Goal: Task Accomplishment & Management: Complete application form

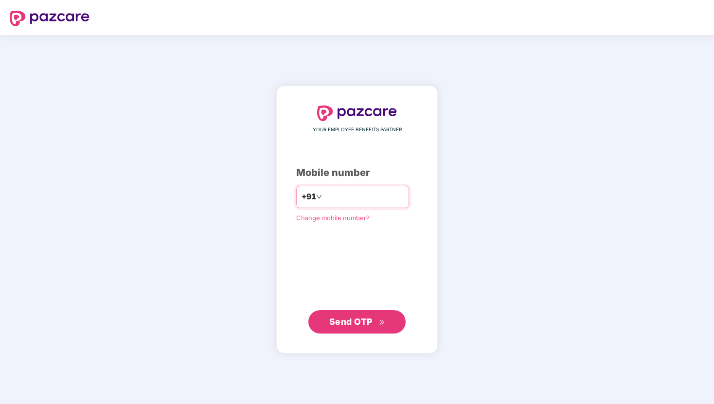
click at [346, 197] on input "number" at bounding box center [364, 197] width 80 height 16
type input "**********"
click at [343, 326] on span "Send OTP" at bounding box center [357, 322] width 56 height 14
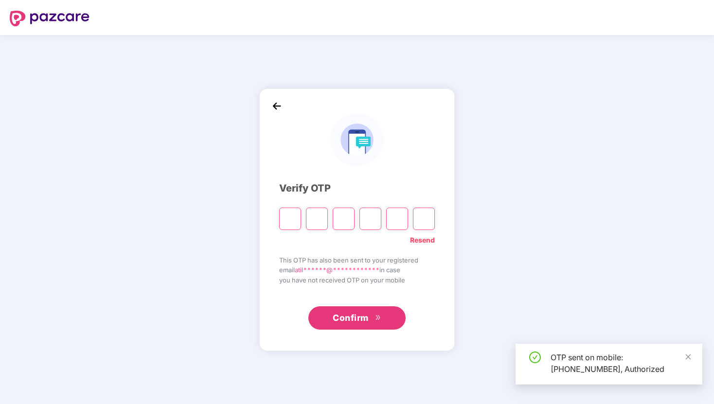
type input "*"
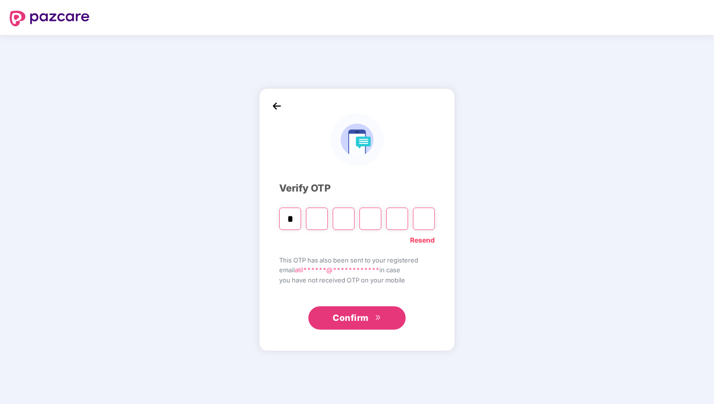
type input "*"
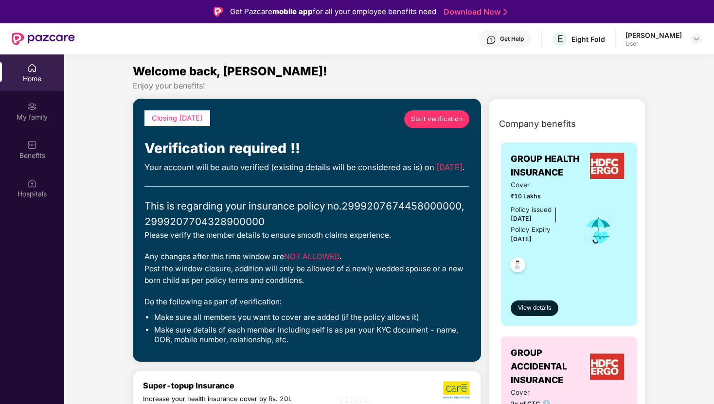
click at [430, 122] on span "Start verification" at bounding box center [437, 119] width 52 height 10
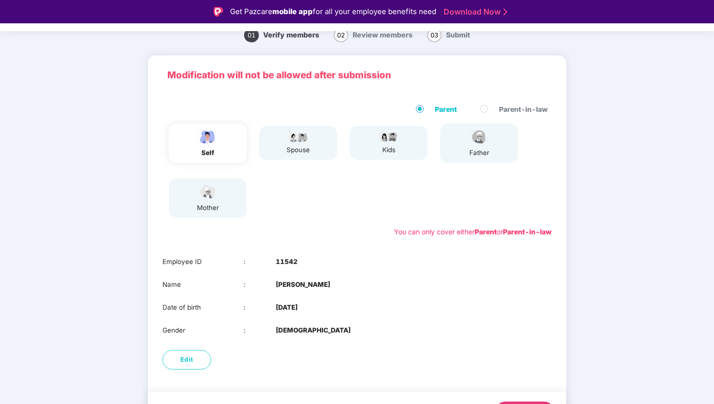
scroll to position [37, 0]
click at [237, 152] on div "self" at bounding box center [208, 143] width 78 height 39
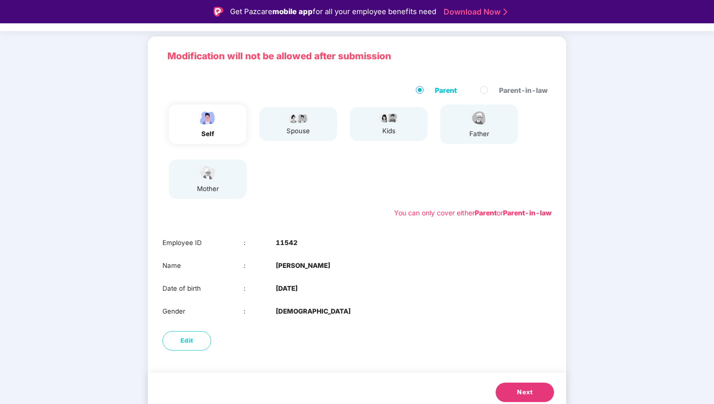
scroll to position [63, 0]
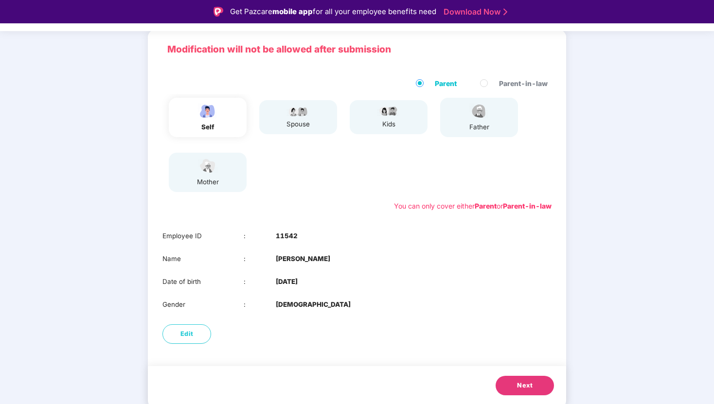
click at [537, 386] on button "Next" at bounding box center [525, 385] width 58 height 19
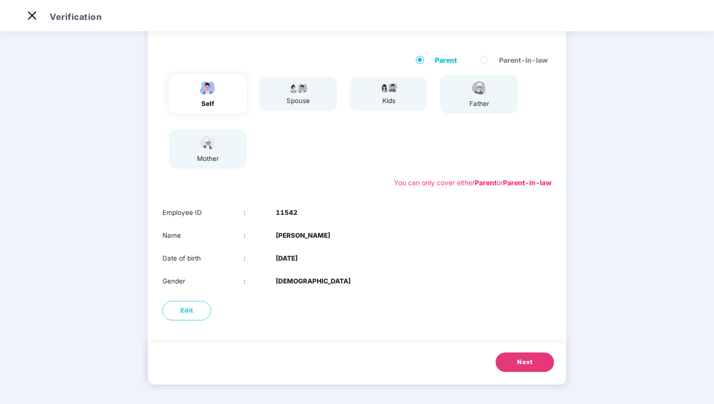
scroll to position [0, 0]
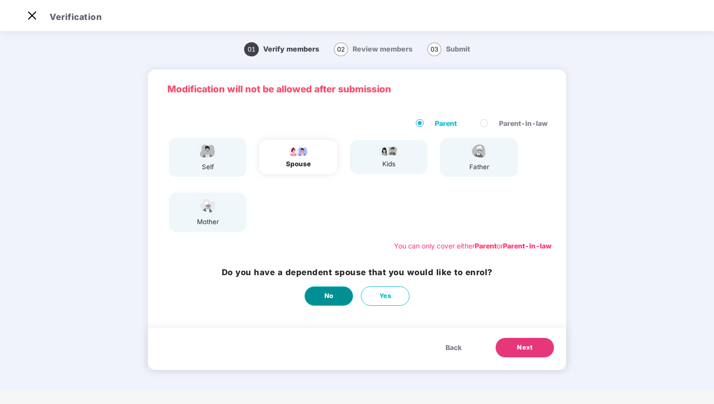
click at [323, 297] on button "No" at bounding box center [329, 296] width 49 height 19
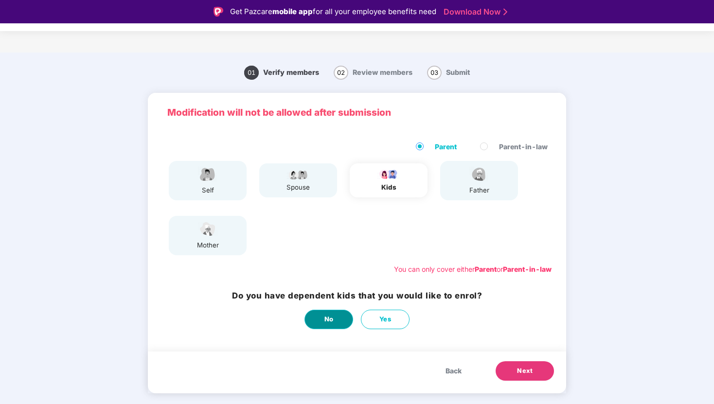
click at [328, 320] on span "No" at bounding box center [329, 319] width 9 height 10
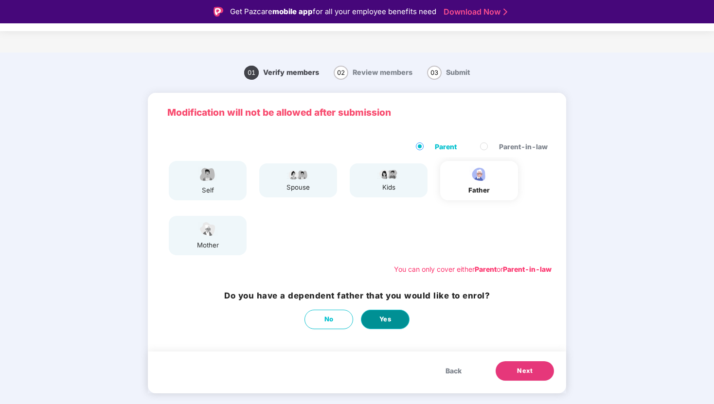
click at [384, 318] on span "Yes" at bounding box center [385, 319] width 12 height 10
select select "****"
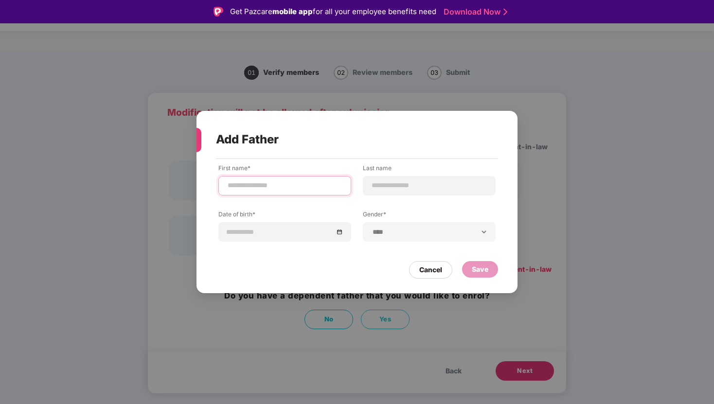
click at [322, 181] on input at bounding box center [285, 185] width 116 height 10
type input "******"
type input "*******"
click at [269, 186] on input "******" at bounding box center [285, 185] width 116 height 10
type input "**********"
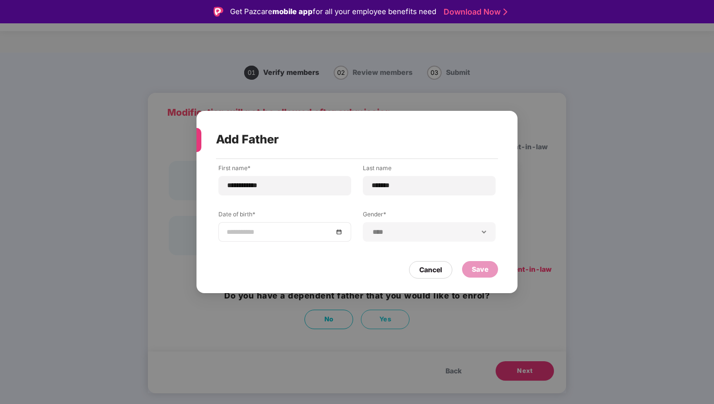
click at [285, 230] on input at bounding box center [280, 232] width 107 height 11
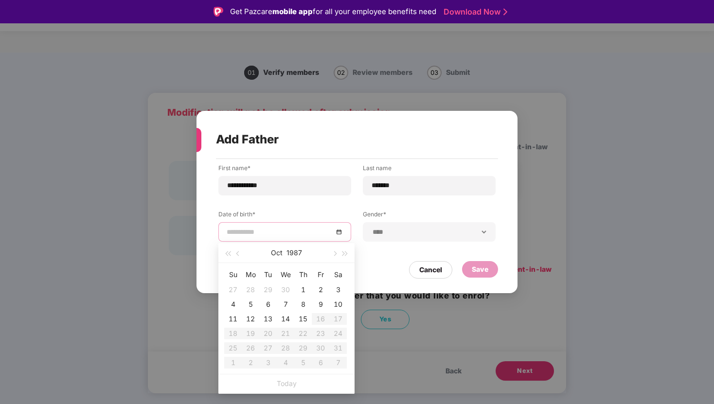
click at [268, 231] on input at bounding box center [280, 232] width 107 height 11
click at [334, 253] on span "button" at bounding box center [334, 254] width 5 height 5
click at [344, 253] on span "button" at bounding box center [345, 254] width 5 height 5
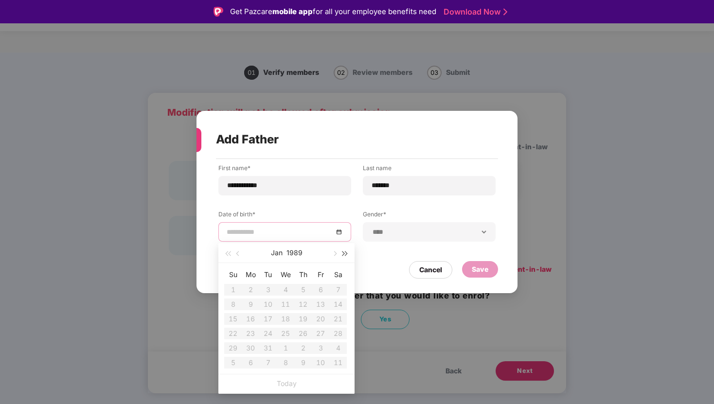
click at [344, 253] on span "button" at bounding box center [345, 254] width 5 height 5
click at [230, 252] on span "button" at bounding box center [227, 254] width 5 height 5
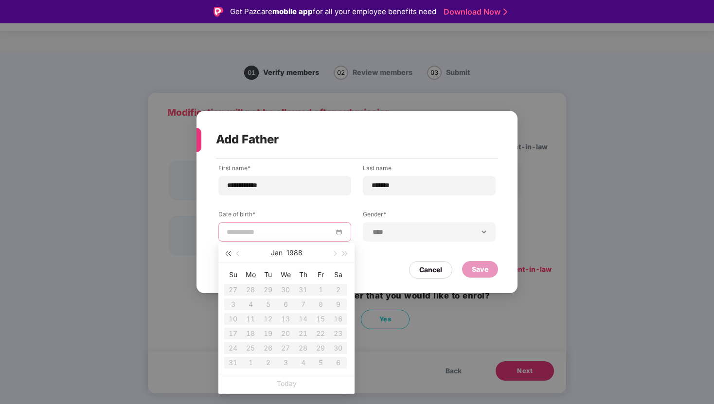
click at [230, 252] on span "button" at bounding box center [227, 254] width 5 height 5
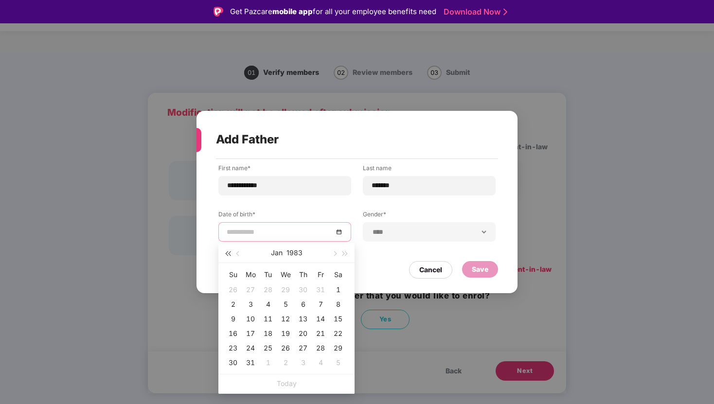
click at [230, 252] on span "button" at bounding box center [227, 254] width 5 height 5
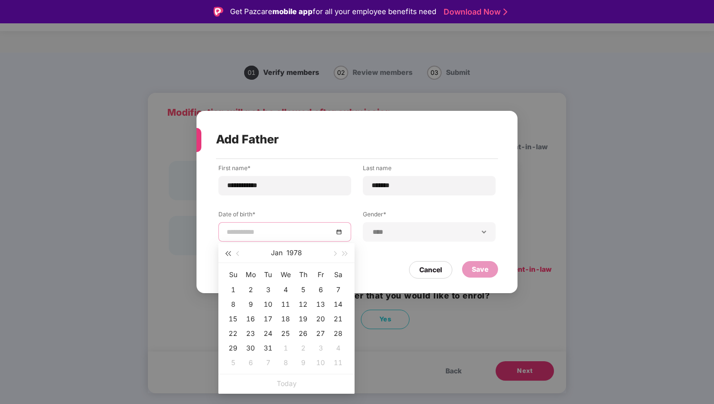
click at [230, 252] on span "button" at bounding box center [227, 254] width 5 height 5
type input "**********"
click at [336, 252] on button "button" at bounding box center [334, 252] width 11 height 19
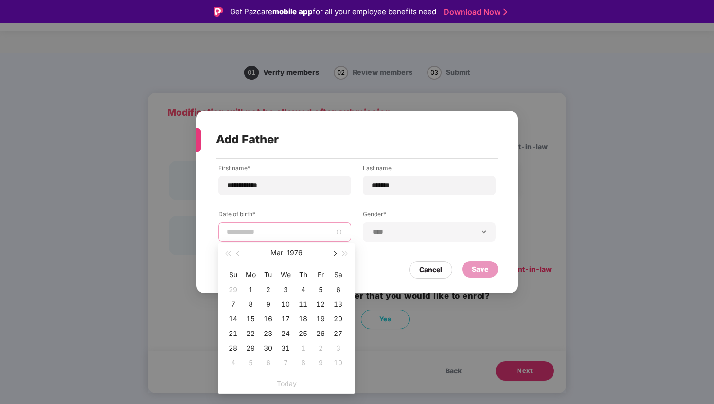
click at [336, 252] on button "button" at bounding box center [334, 252] width 11 height 19
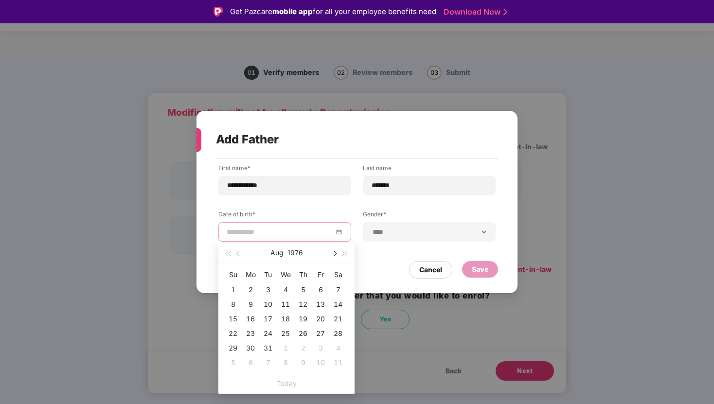
click at [336, 252] on button "button" at bounding box center [334, 252] width 11 height 19
type input "**********"
click at [269, 332] on div "21" at bounding box center [268, 334] width 12 height 12
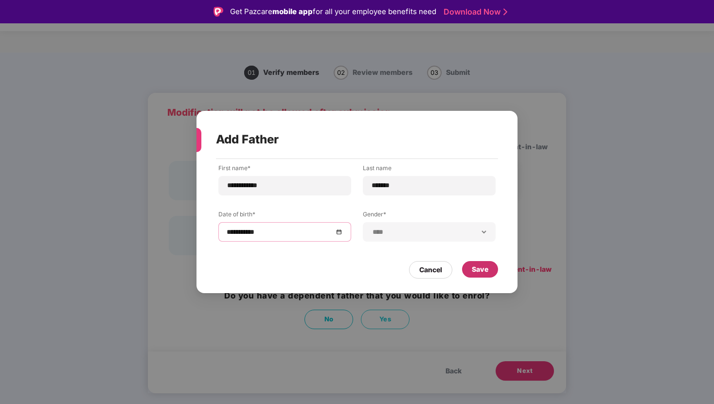
click at [484, 269] on div "Save" at bounding box center [480, 269] width 17 height 11
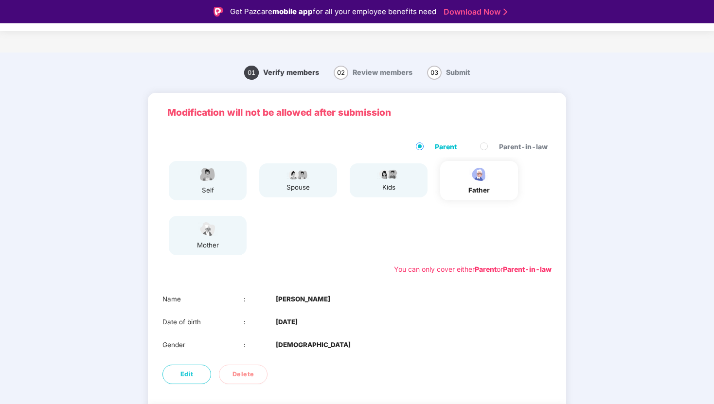
scroll to position [40, 0]
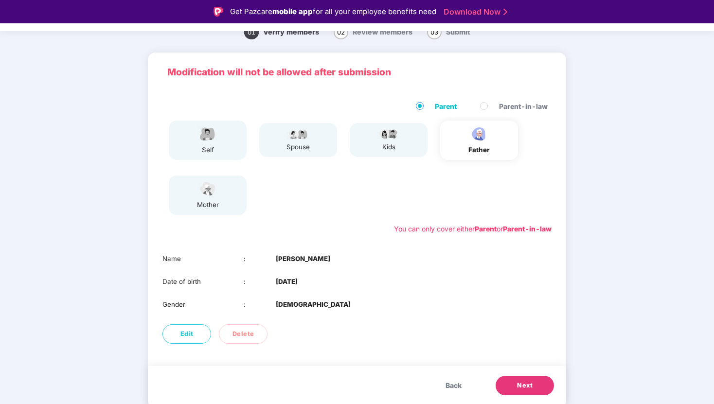
click at [534, 385] on button "Next" at bounding box center [525, 385] width 58 height 19
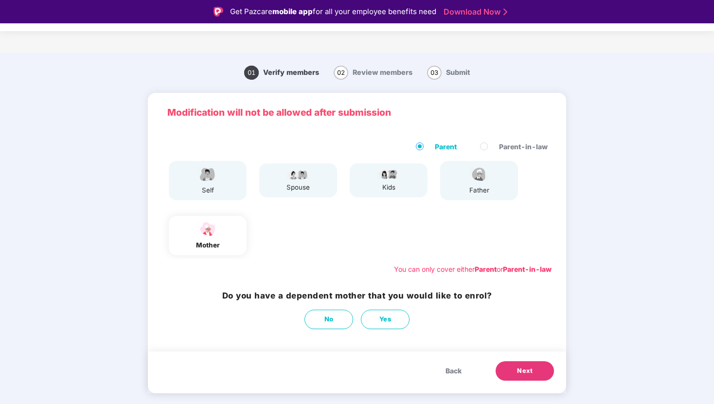
scroll to position [0, 0]
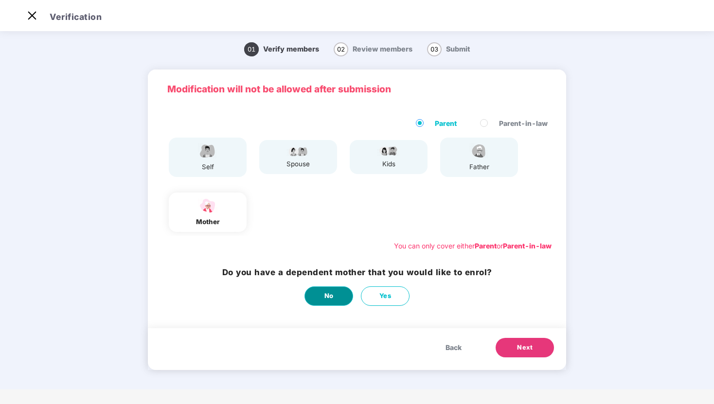
click at [335, 291] on button "No" at bounding box center [329, 296] width 49 height 19
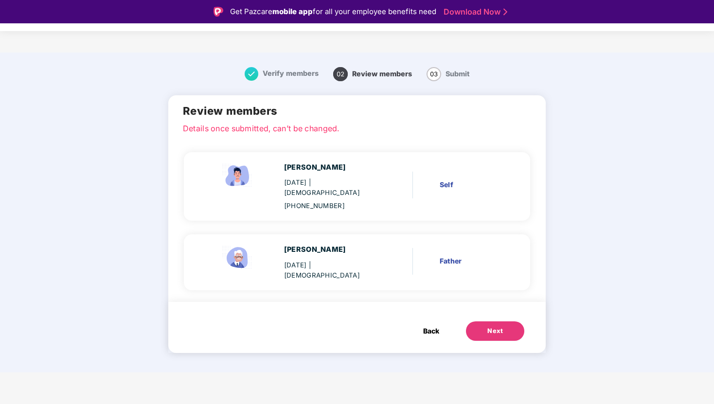
click at [428, 326] on span "Back" at bounding box center [431, 331] width 16 height 11
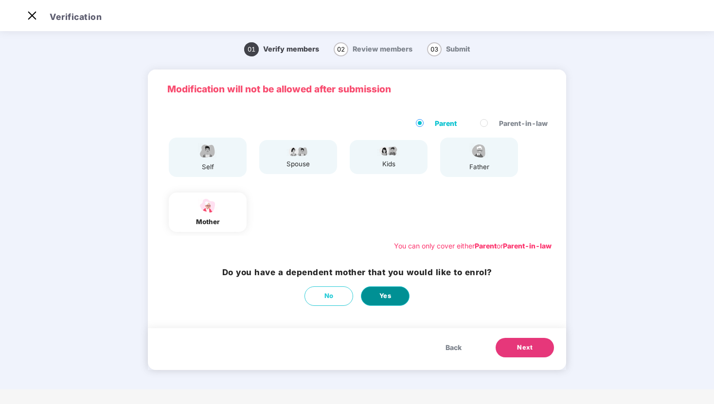
click at [379, 291] on span "Yes" at bounding box center [385, 296] width 12 height 10
select select "******"
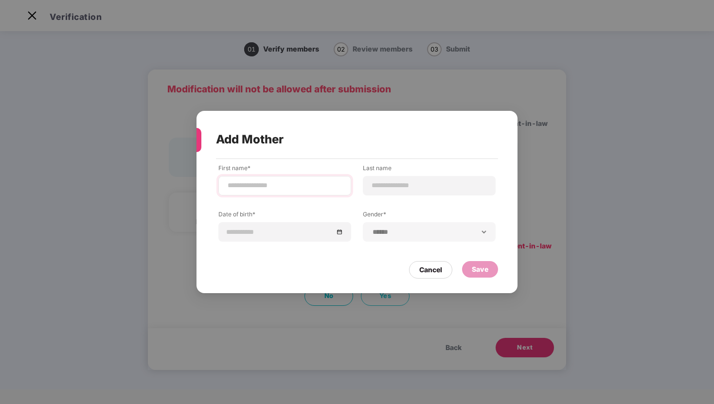
click at [311, 191] on div at bounding box center [284, 185] width 133 height 19
click at [303, 183] on input at bounding box center [285, 185] width 116 height 10
type input "*******"
click at [392, 185] on input at bounding box center [429, 185] width 116 height 10
type input "*******"
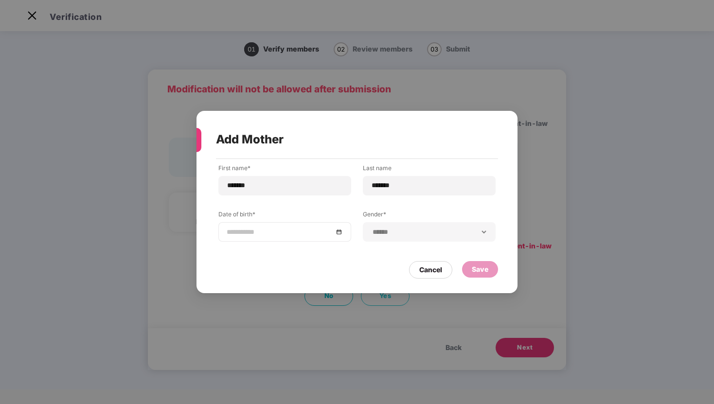
click at [325, 229] on input at bounding box center [280, 232] width 107 height 11
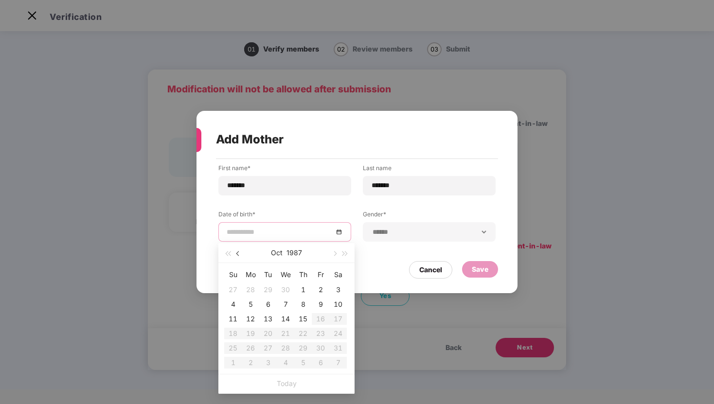
click at [238, 254] on span "button" at bounding box center [238, 254] width 5 height 5
click at [230, 252] on span "button" at bounding box center [227, 254] width 5 height 5
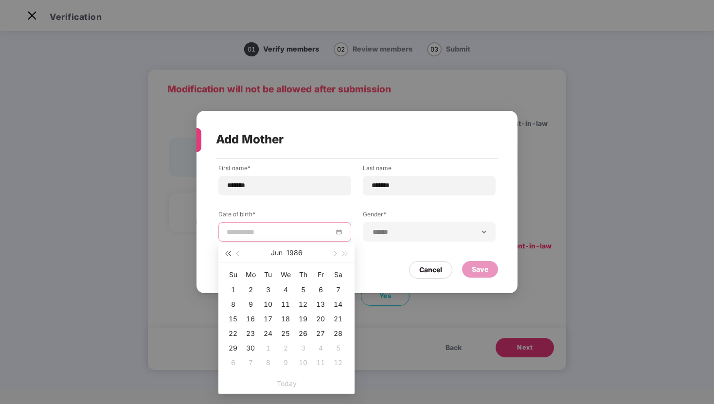
click at [230, 252] on span "button" at bounding box center [227, 254] width 5 height 5
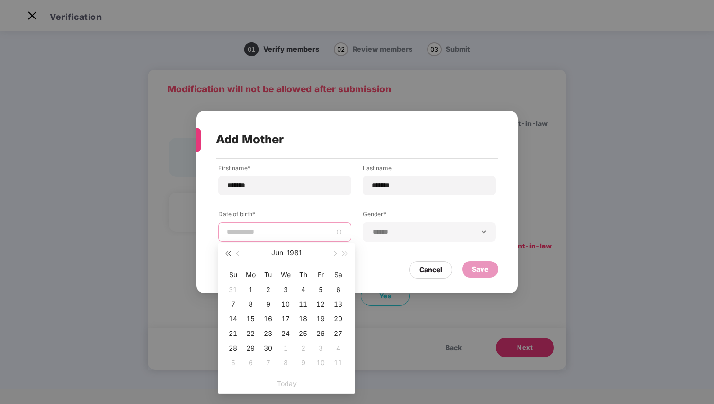
click at [230, 252] on span "button" at bounding box center [227, 254] width 5 height 5
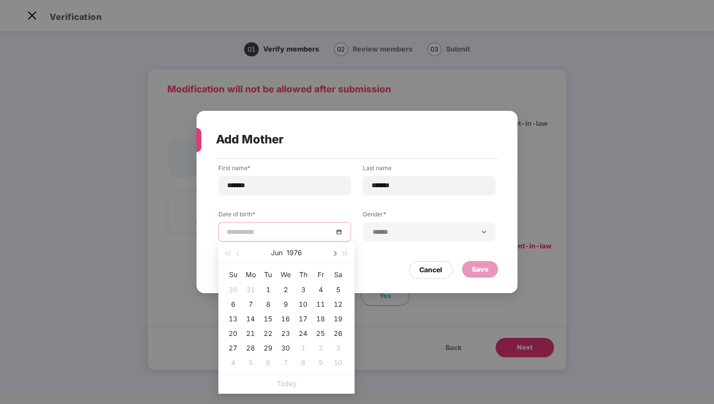
click at [332, 252] on button "button" at bounding box center [334, 252] width 11 height 19
click at [250, 348] on div "25" at bounding box center [251, 349] width 12 height 12
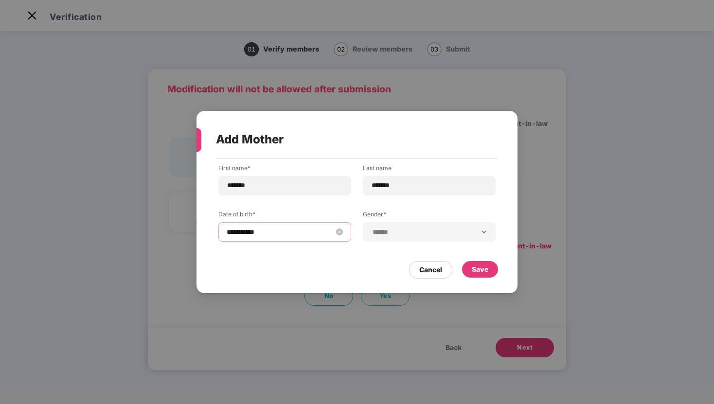
click at [283, 233] on input "**********" at bounding box center [280, 232] width 107 height 11
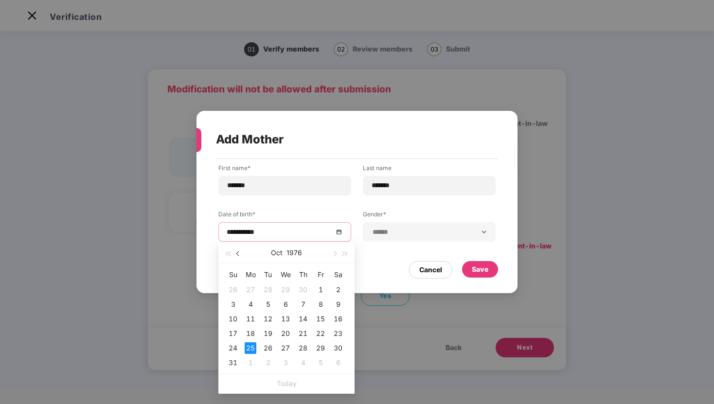
click at [238, 253] on span "button" at bounding box center [238, 254] width 5 height 5
click at [230, 253] on span "button" at bounding box center [227, 254] width 5 height 5
click at [335, 254] on span "button" at bounding box center [334, 254] width 5 height 5
type input "**********"
click at [341, 333] on div "25" at bounding box center [338, 334] width 12 height 12
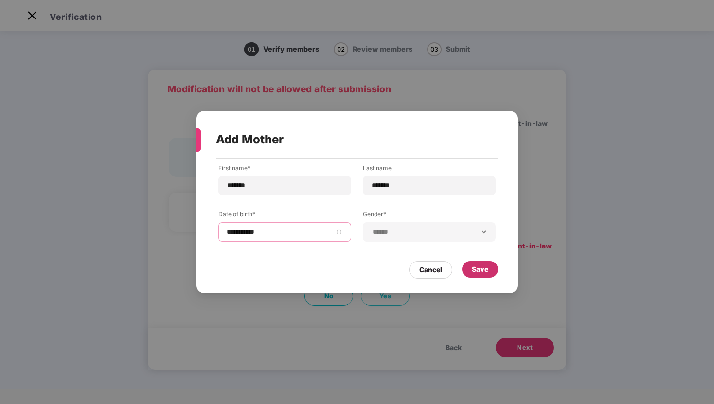
click at [485, 266] on div "Save" at bounding box center [480, 269] width 17 height 11
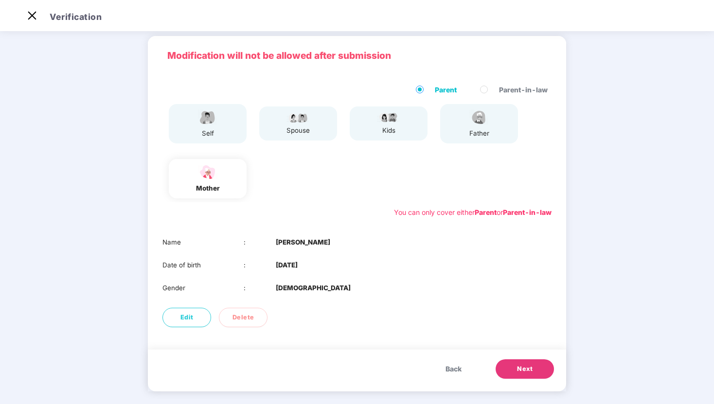
scroll to position [40, 0]
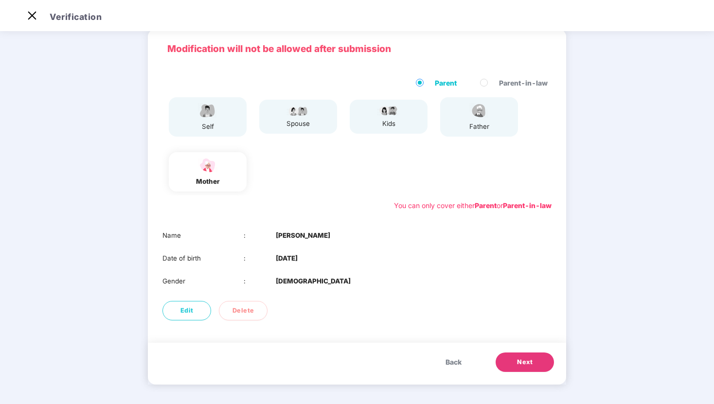
click at [538, 363] on button "Next" at bounding box center [525, 362] width 58 height 19
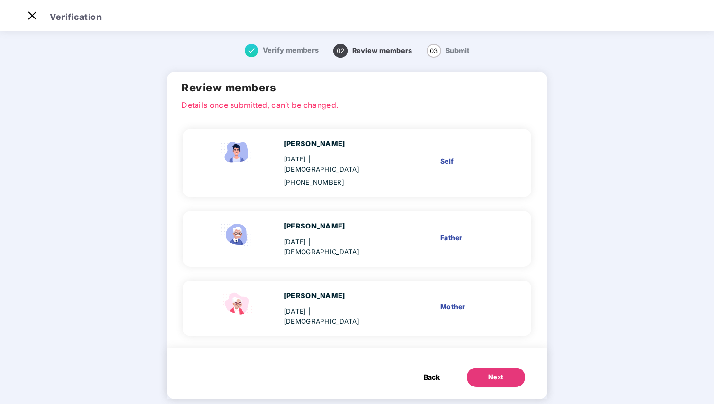
click at [499, 373] on div "Next" at bounding box center [496, 378] width 16 height 10
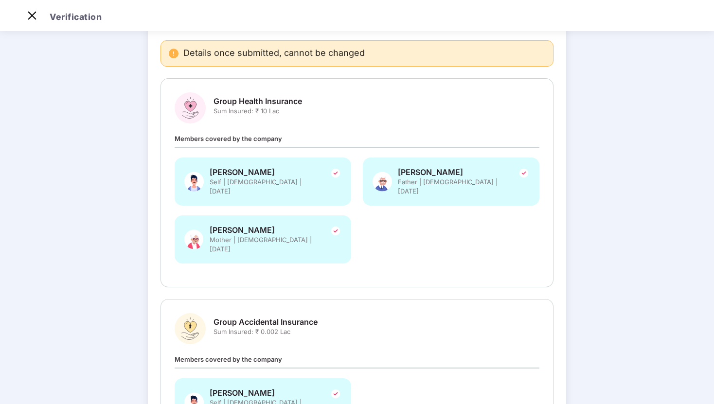
scroll to position [69, 0]
click at [336, 224] on img at bounding box center [336, 230] width 12 height 12
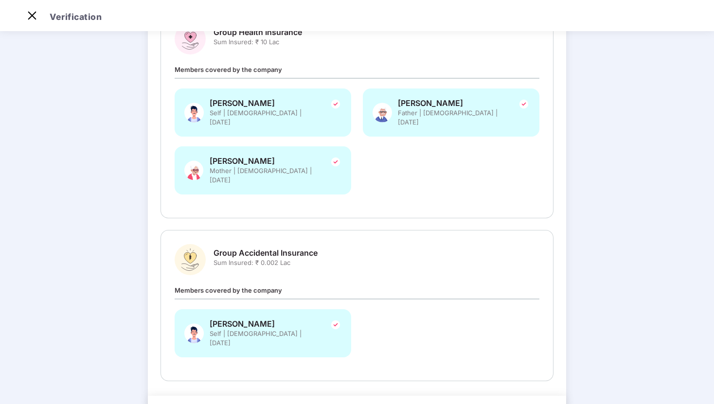
scroll to position [162, 0]
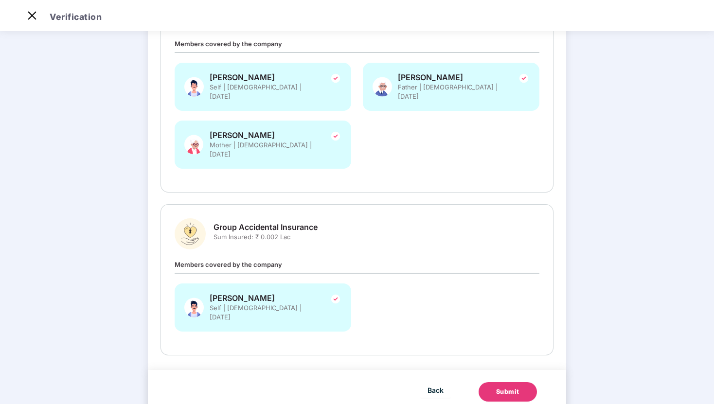
click at [522, 382] on button "Submit" at bounding box center [508, 391] width 58 height 19
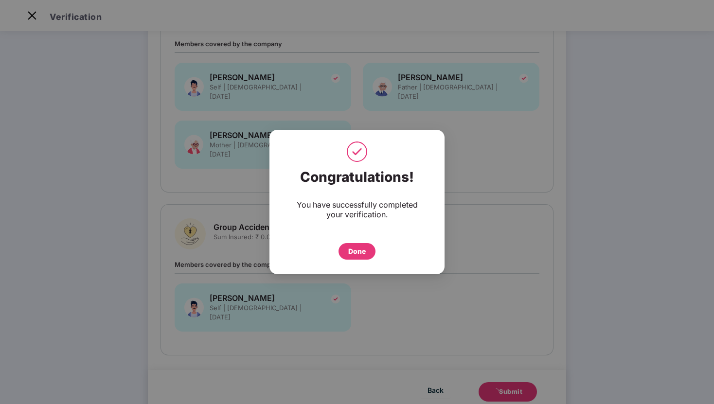
click at [353, 249] on div "Done" at bounding box center [357, 251] width 18 height 11
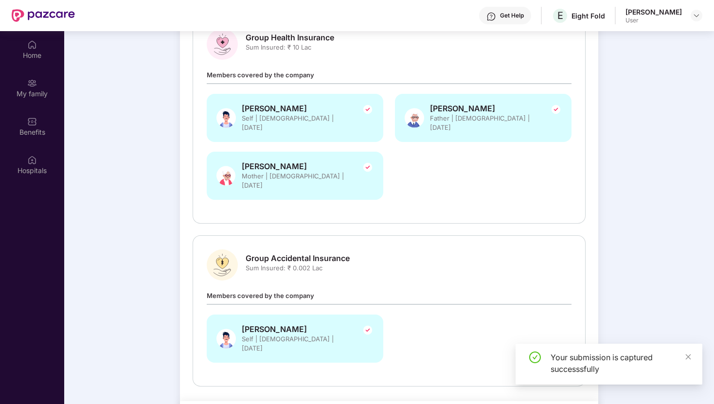
scroll to position [54, 0]
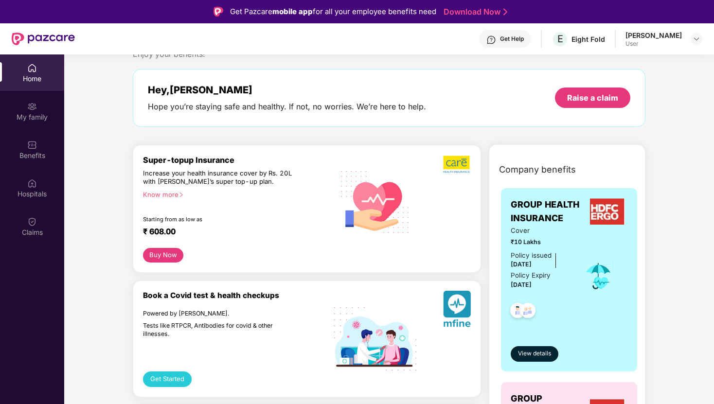
scroll to position [33, 0]
